Goal: Navigation & Orientation: Find specific page/section

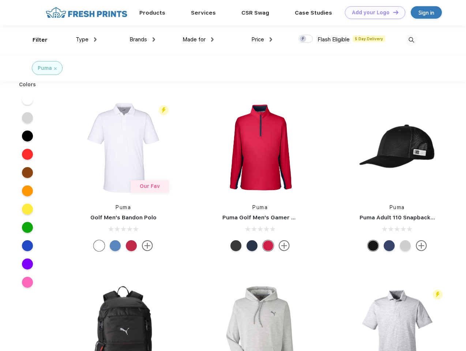
scroll to position [0, 0]
click at [372, 12] on link "Add your Logo Design Tool" at bounding box center [375, 12] width 60 height 13
click at [35, 40] on div "Filter" at bounding box center [40, 40] width 15 height 8
click at [86, 39] on span "Type" at bounding box center [82, 39] width 13 height 7
click at [142, 39] on span "Brands" at bounding box center [138, 39] width 18 height 7
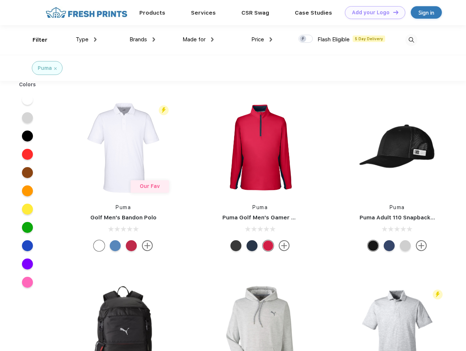
click at [198, 39] on span "Made for" at bounding box center [193, 39] width 23 height 7
click at [262, 39] on span "Price" at bounding box center [257, 39] width 13 height 7
click at [305, 39] on div at bounding box center [305, 39] width 14 height 8
click at [303, 39] on input "checkbox" at bounding box center [300, 36] width 5 height 5
click at [411, 40] on img at bounding box center [411, 40] width 12 height 12
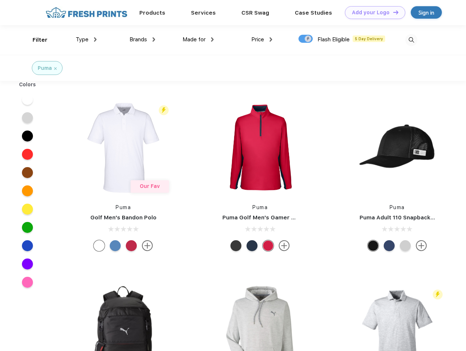
click at [27, 99] on div at bounding box center [28, 99] width 28 height 18
click at [27, 118] on div at bounding box center [28, 118] width 28 height 18
